Goal: Transaction & Acquisition: Purchase product/service

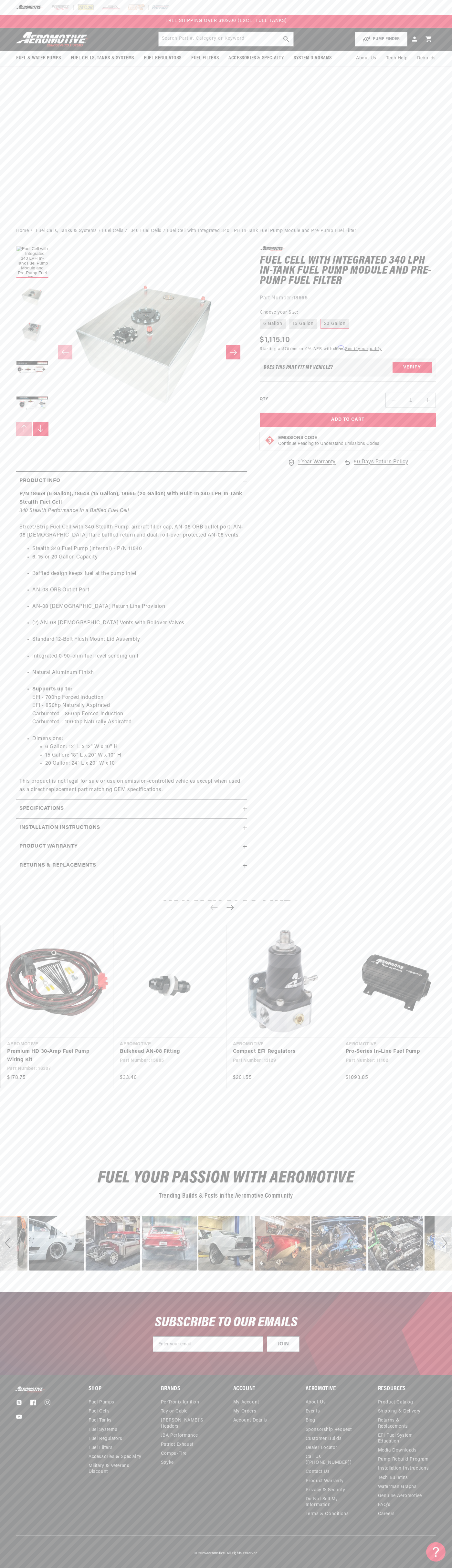
click at [122, 7] on div at bounding box center [226, 7] width 452 height 15
click at [444, 1563] on html "Skip to content Your cart Your cart is empty Loading... You may also like Subto…" at bounding box center [226, 784] width 452 height 1568
click at [169, 1563] on html "Skip to content Your cart Your cart is empty Loading... You may also like Subto…" at bounding box center [226, 784] width 452 height 1568
